Goal: Use online tool/utility: Use online tool/utility

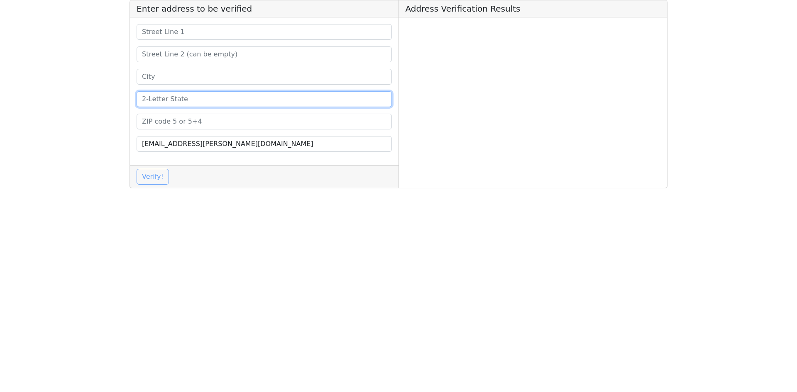
click at [185, 98] on input at bounding box center [263, 99] width 255 height 16
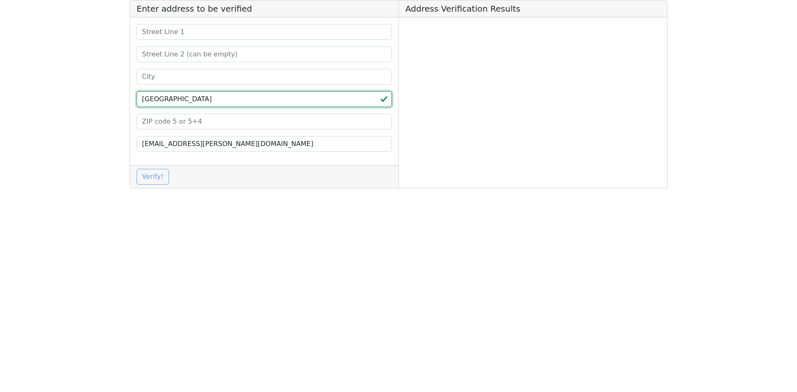
type input "[GEOGRAPHIC_DATA]"
click at [217, 135] on div "TX [EMAIL_ADDRESS][PERSON_NAME][DOMAIN_NAME]" at bounding box center [264, 91] width 268 height 148
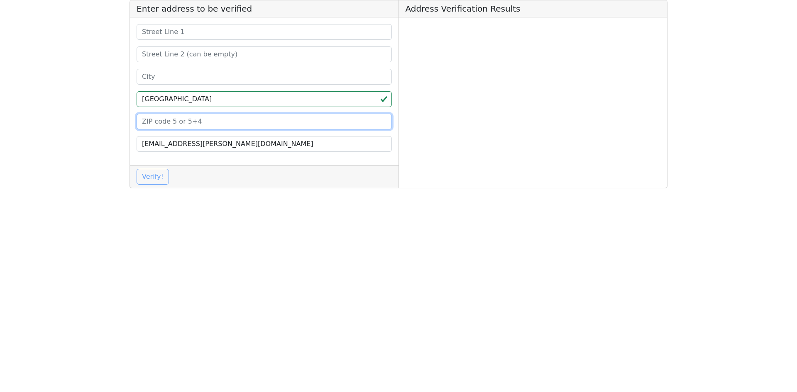
click at [214, 127] on input at bounding box center [263, 122] width 255 height 16
paste input "77479"
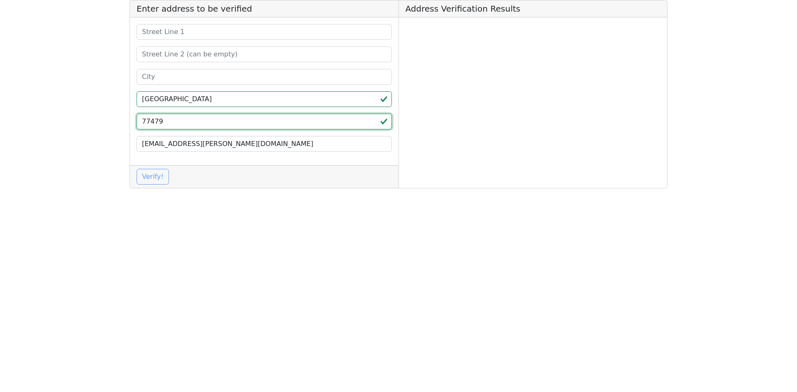
type input "77479"
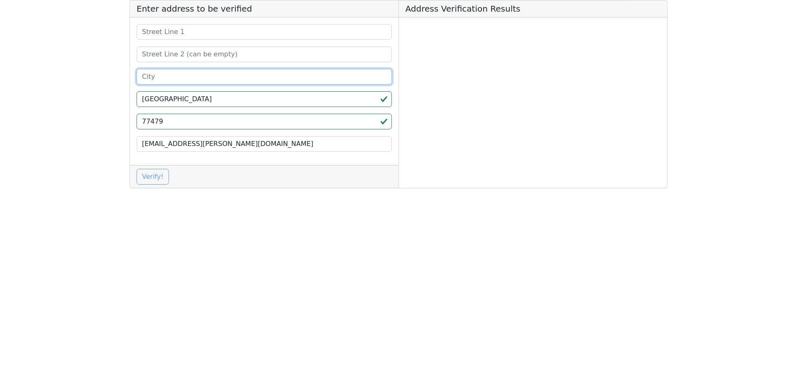
click at [207, 80] on input at bounding box center [263, 77] width 255 height 16
paste input "[PERSON_NAME]"
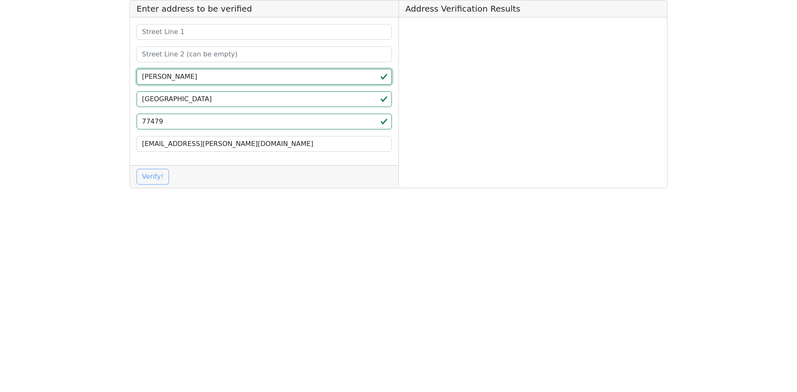
type input "[PERSON_NAME]"
drag, startPoint x: 185, startPoint y: 22, endPoint x: 185, endPoint y: 28, distance: 5.8
click at [185, 27] on div "[PERSON_NAME] TX 77479 [EMAIL_ADDRESS][PERSON_NAME][DOMAIN_NAME]" at bounding box center [264, 91] width 268 height 148
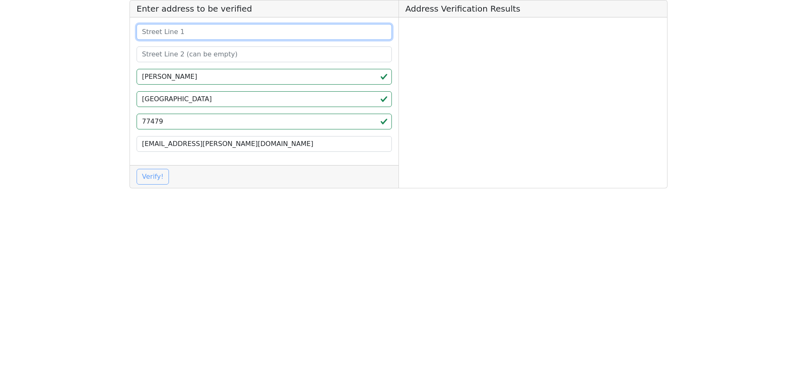
click at [186, 33] on input at bounding box center [263, 32] width 255 height 16
paste input "[STREET_ADDRESS]"
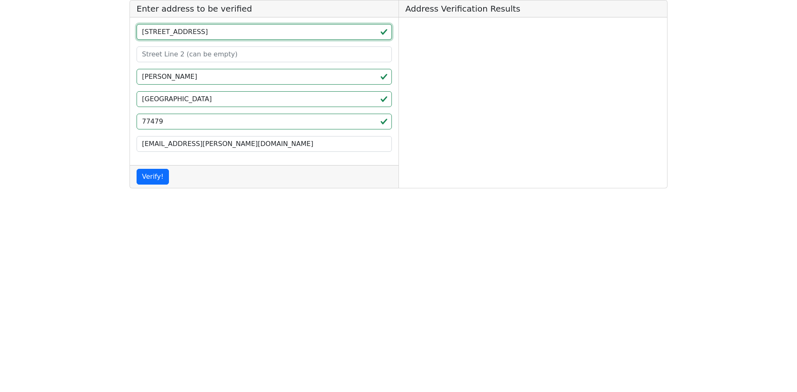
type input "[STREET_ADDRESS]"
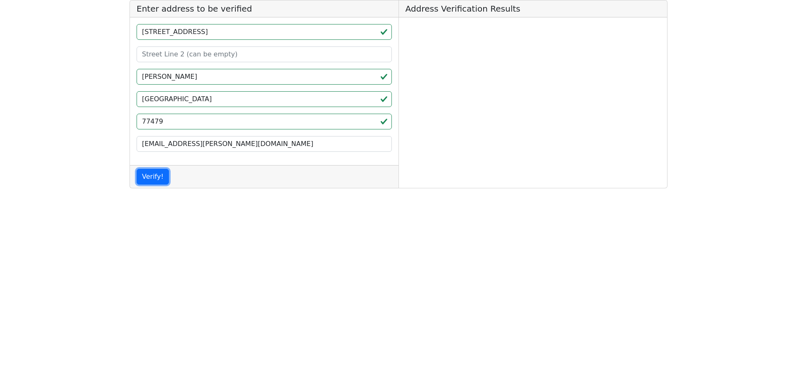
click at [147, 183] on button "Verify!" at bounding box center [152, 177] width 32 height 16
